Goal: Navigation & Orientation: Understand site structure

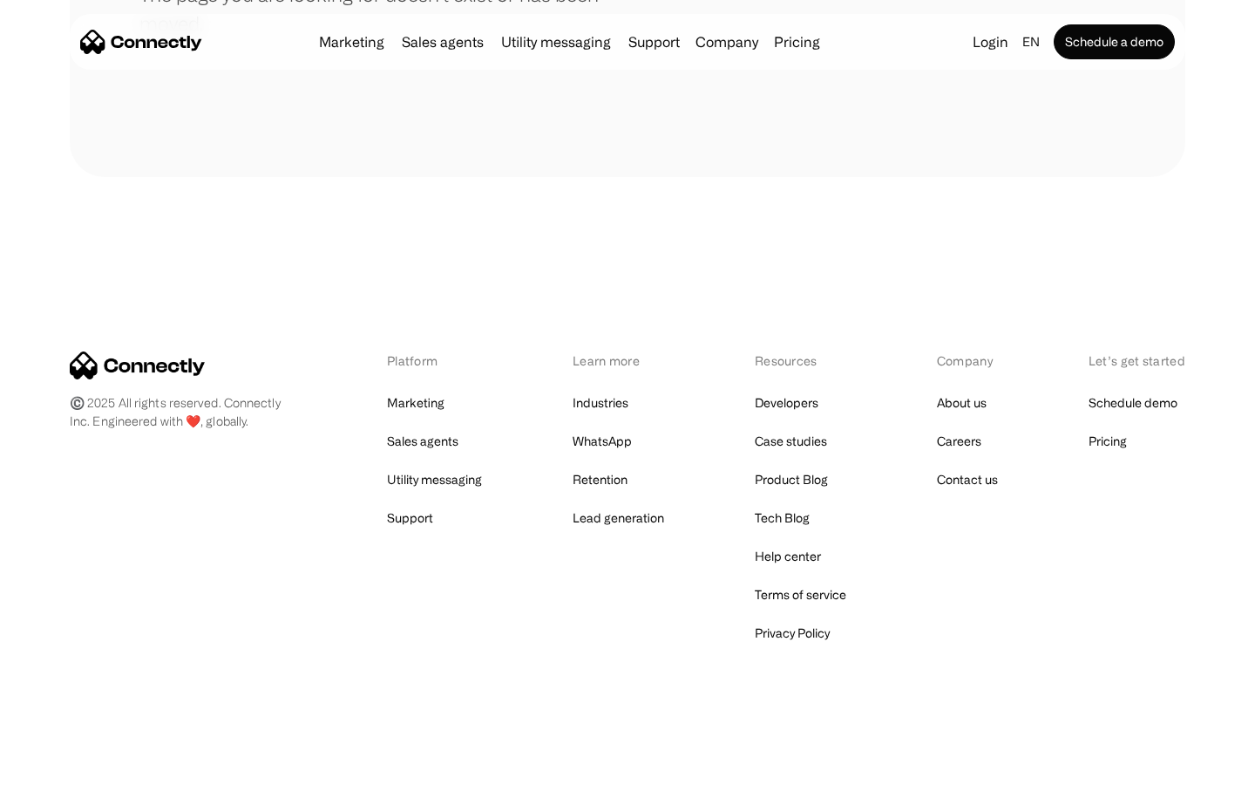
scroll to position [318, 0]
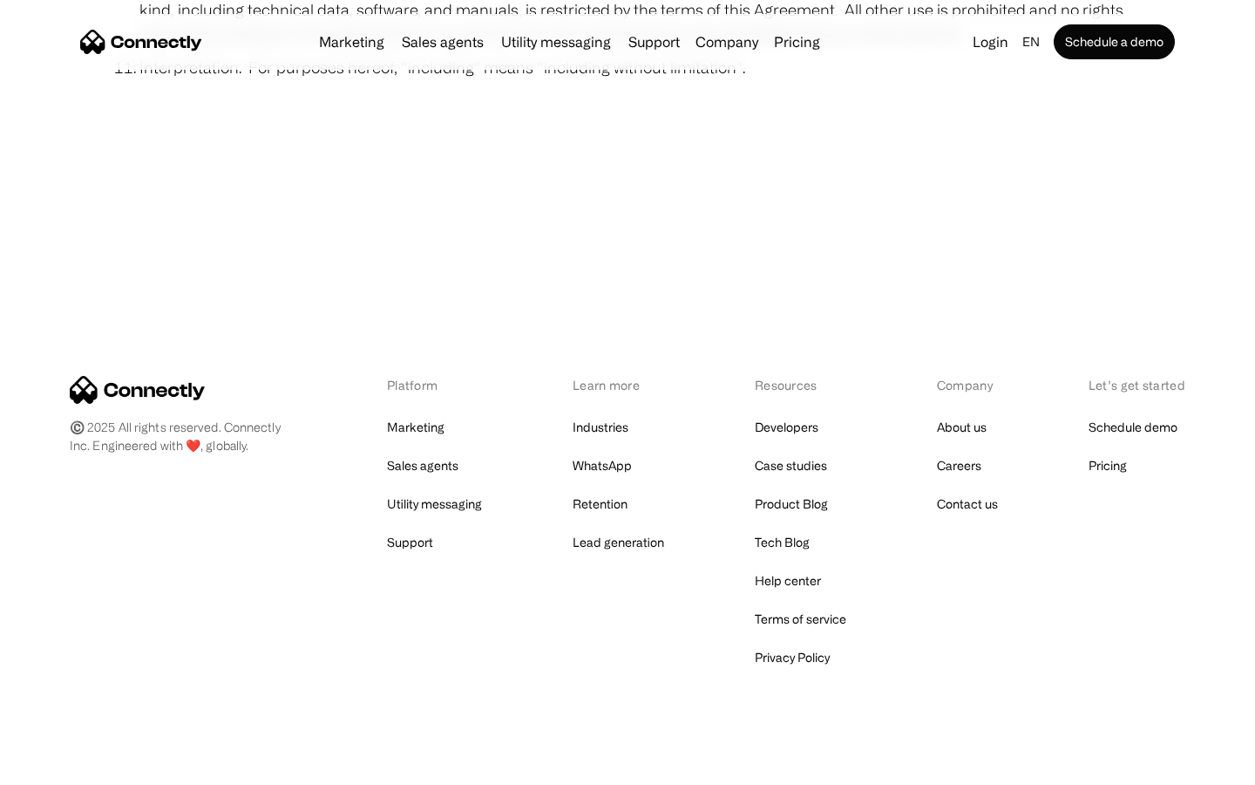
scroll to position [6404, 0]
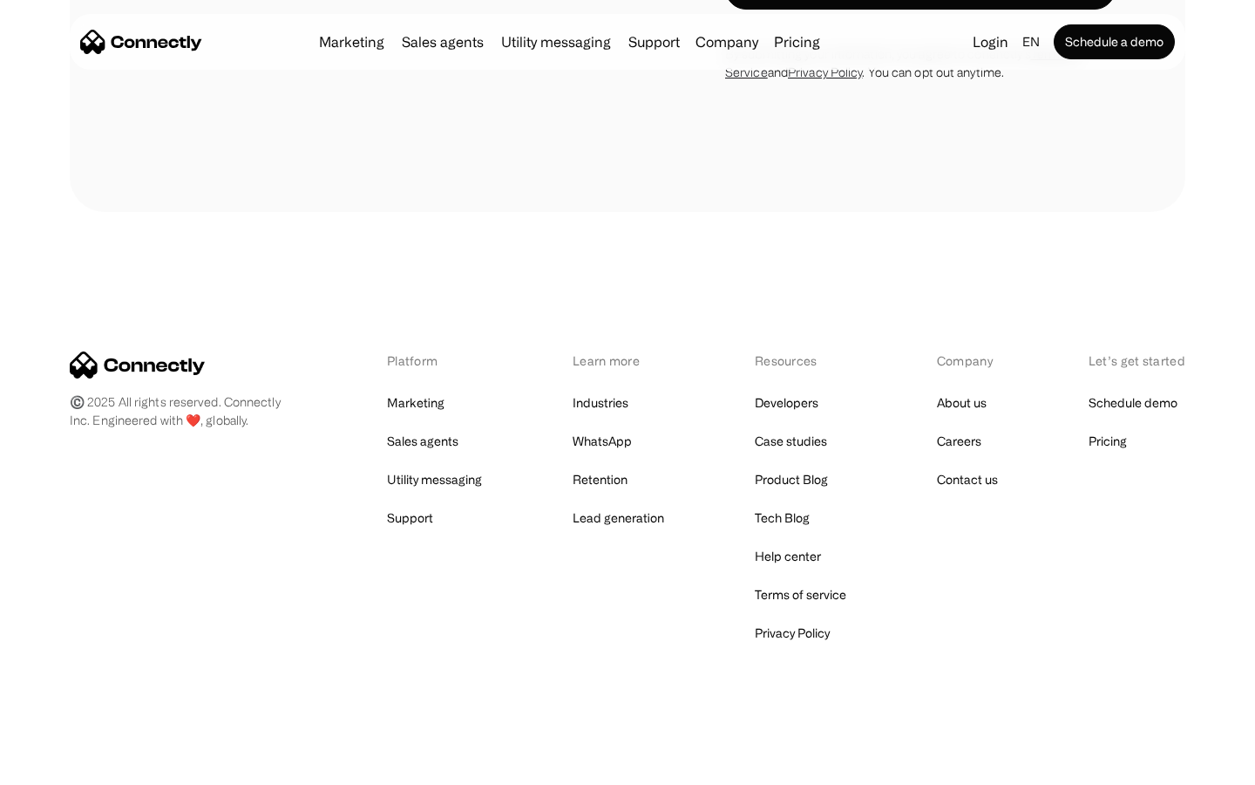
scroll to position [703, 0]
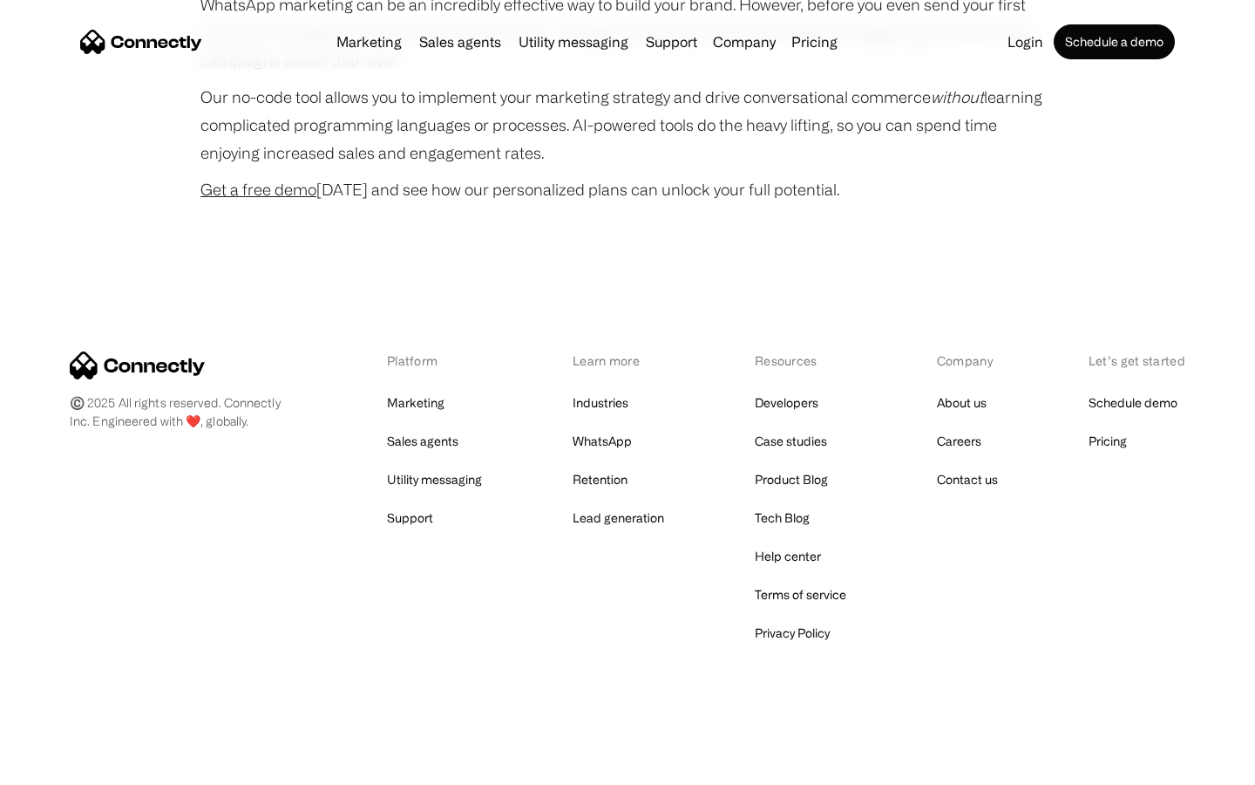
scroll to position [4722, 0]
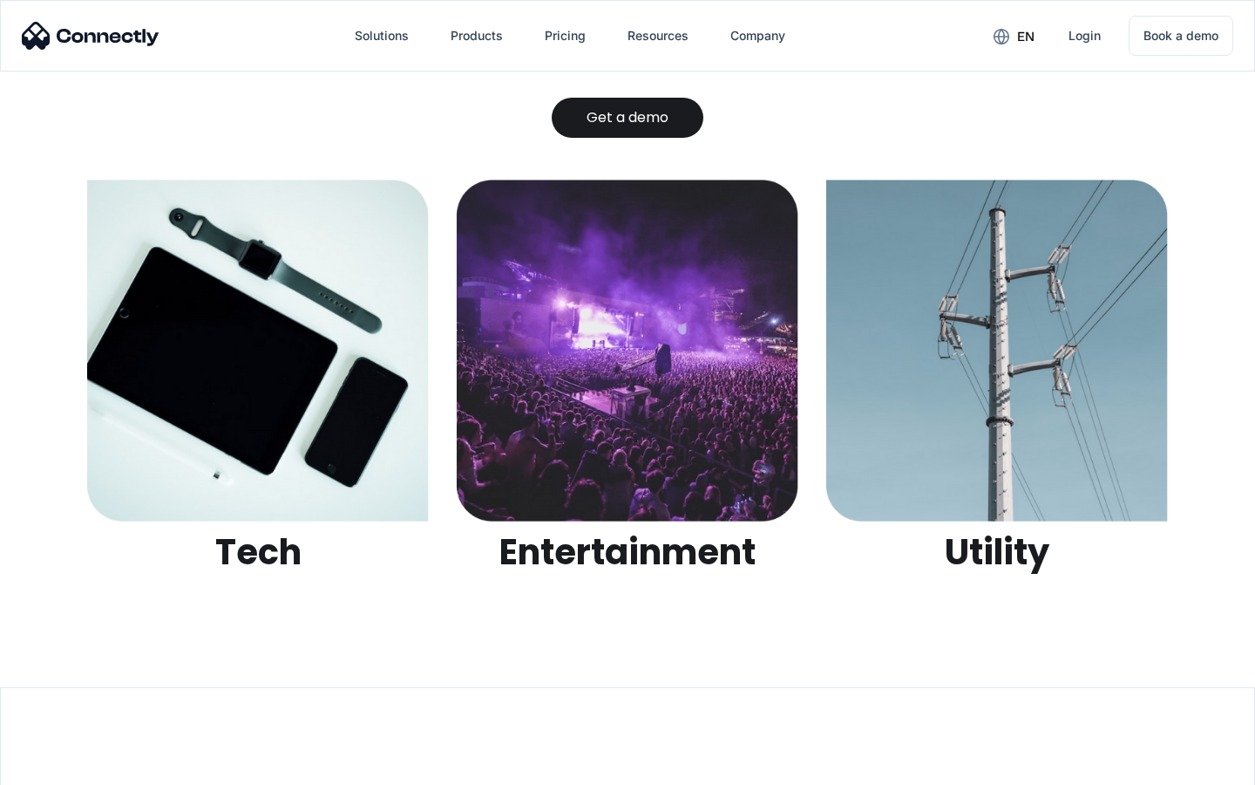
scroll to position [5500, 0]
